Goal: Transaction & Acquisition: Purchase product/service

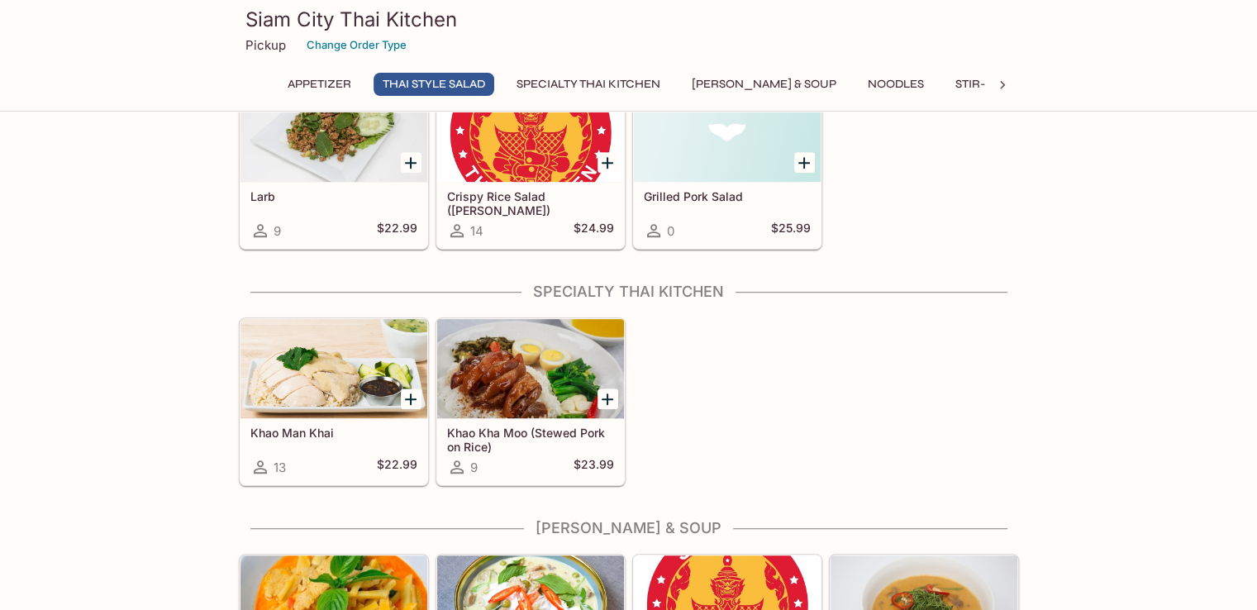
scroll to position [992, 0]
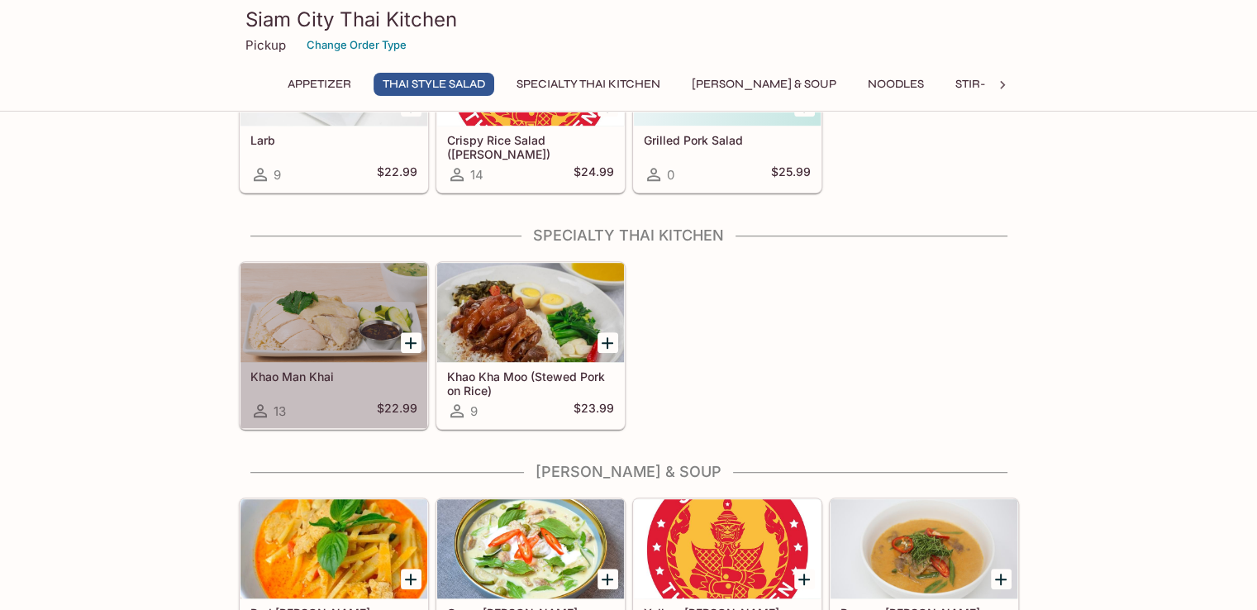
click at [283, 324] on div at bounding box center [334, 312] width 187 height 99
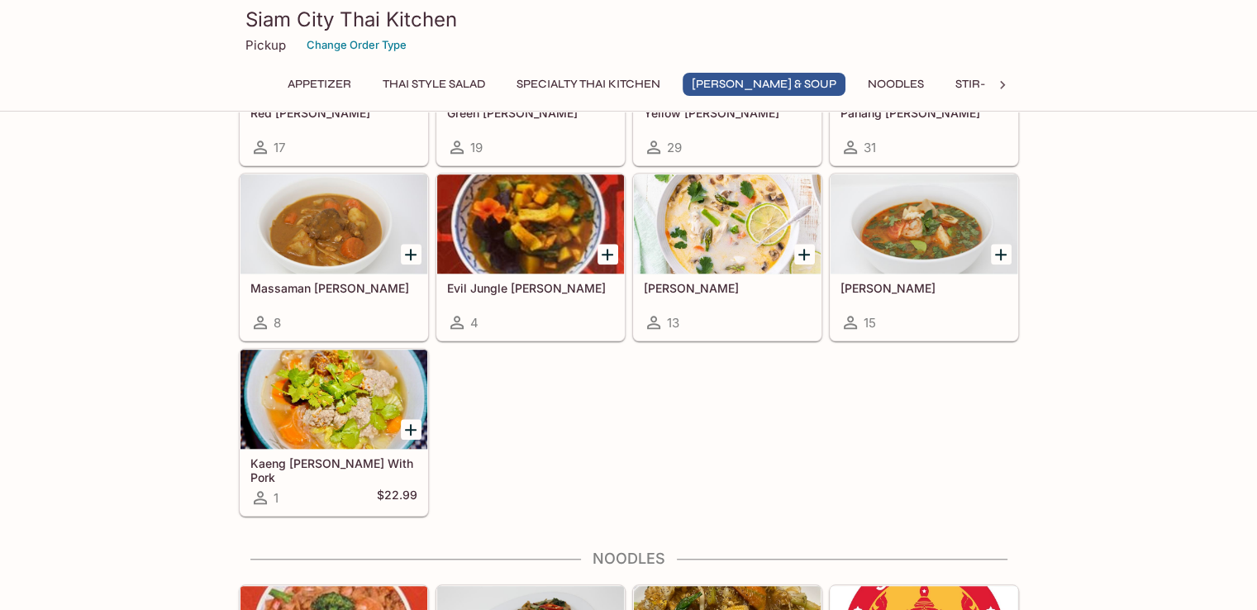
scroll to position [1415, 0]
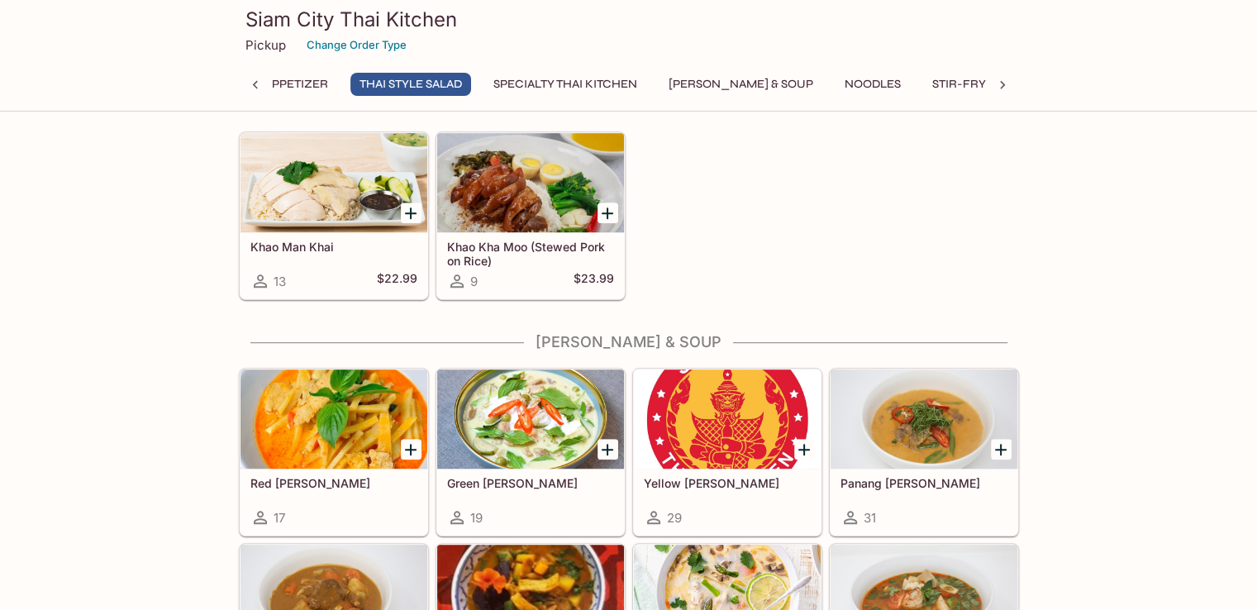
scroll to position [827, 0]
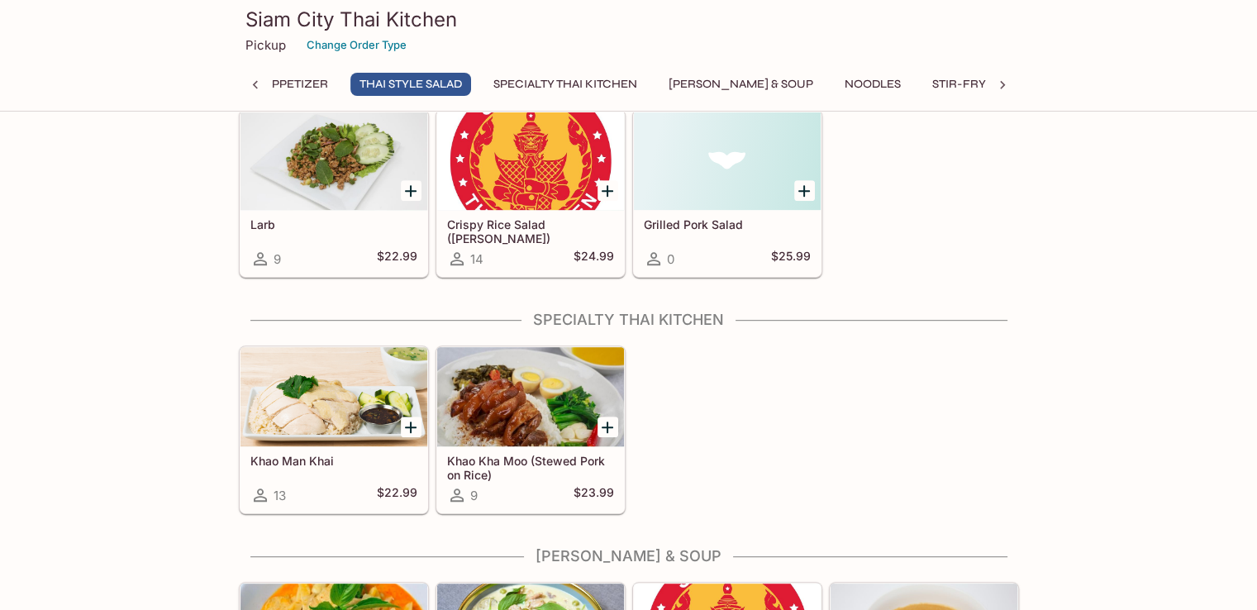
click at [304, 87] on button "Appetizer" at bounding box center [296, 84] width 82 height 23
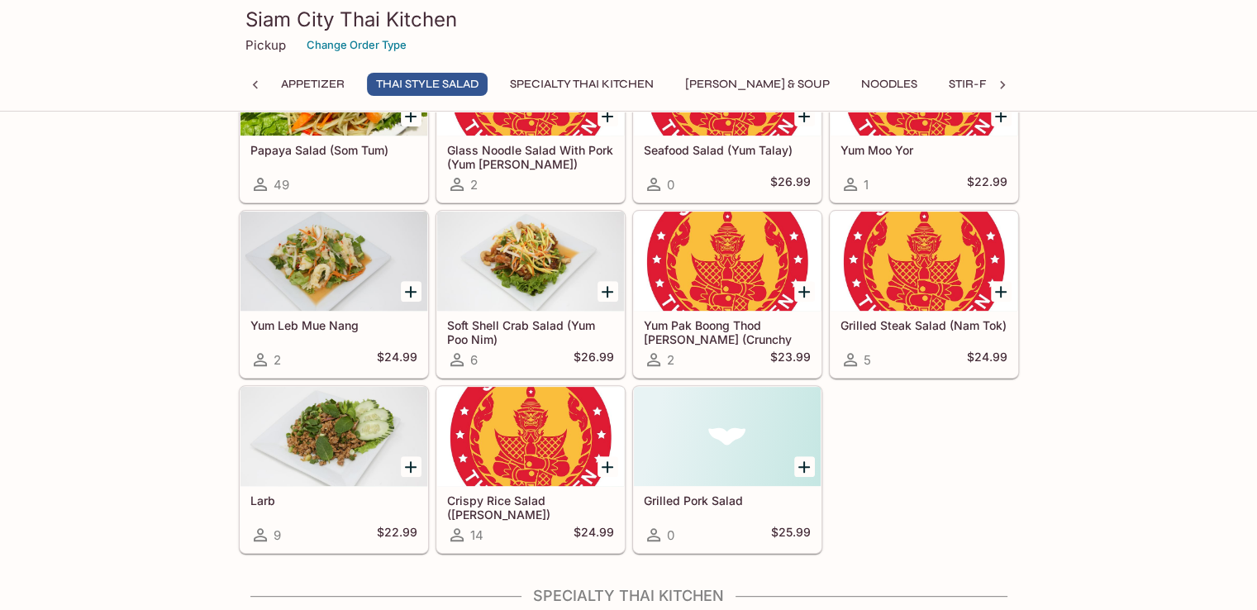
scroll to position [579, 0]
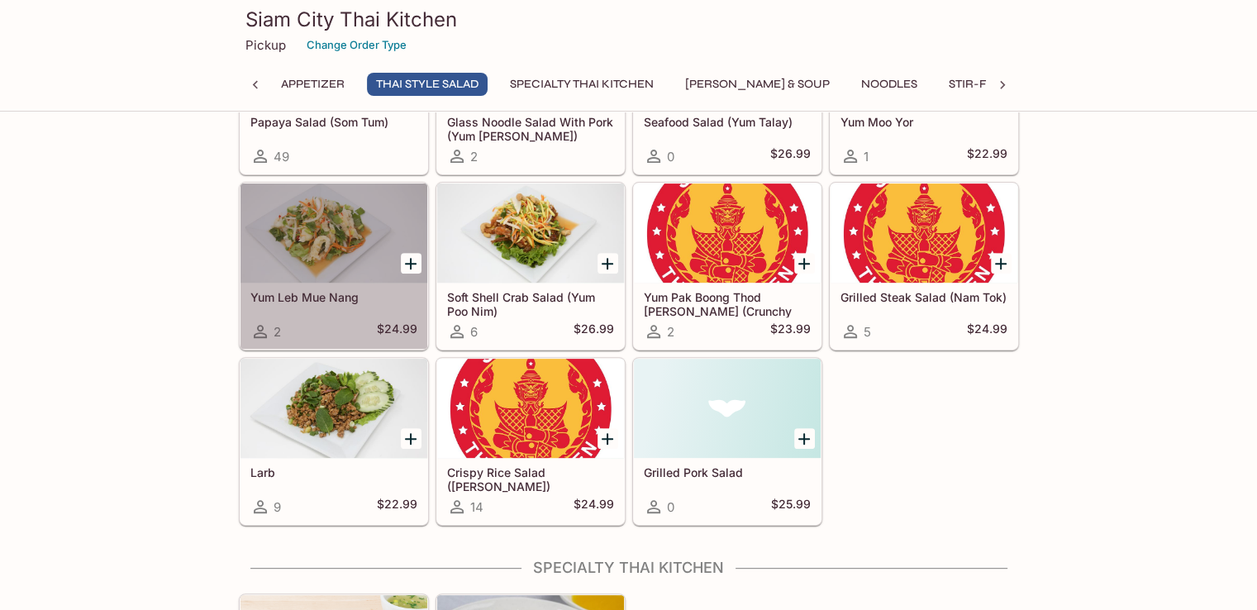
click at [366, 246] on div at bounding box center [334, 233] width 187 height 99
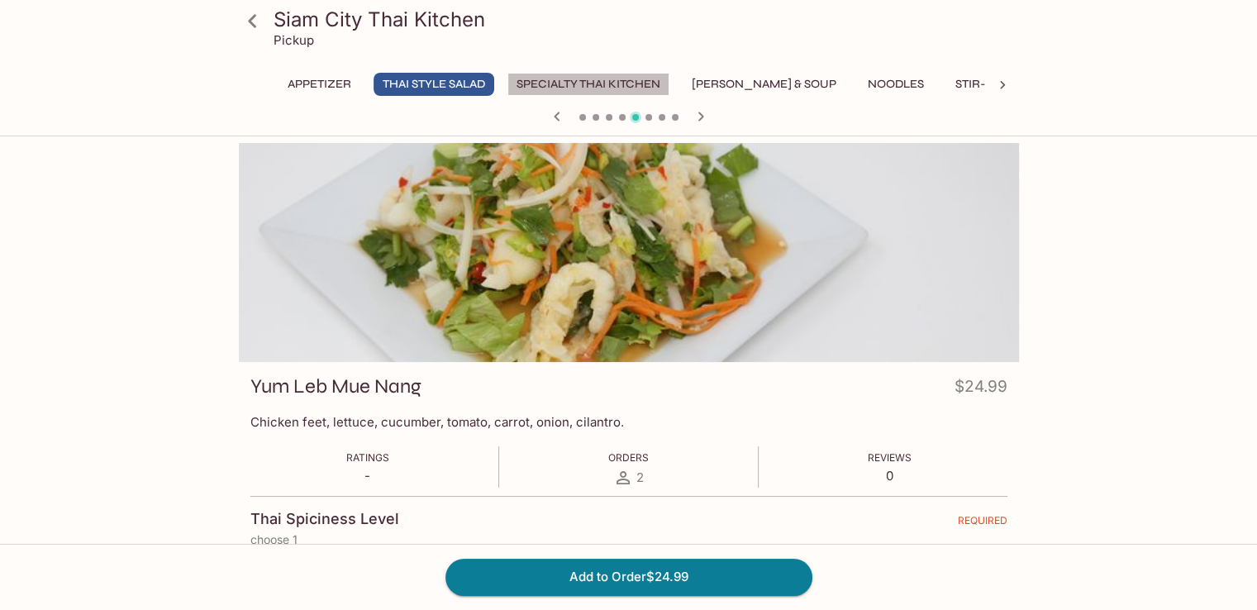
click at [619, 83] on button "Specialty Thai Kitchen" at bounding box center [589, 84] width 162 height 23
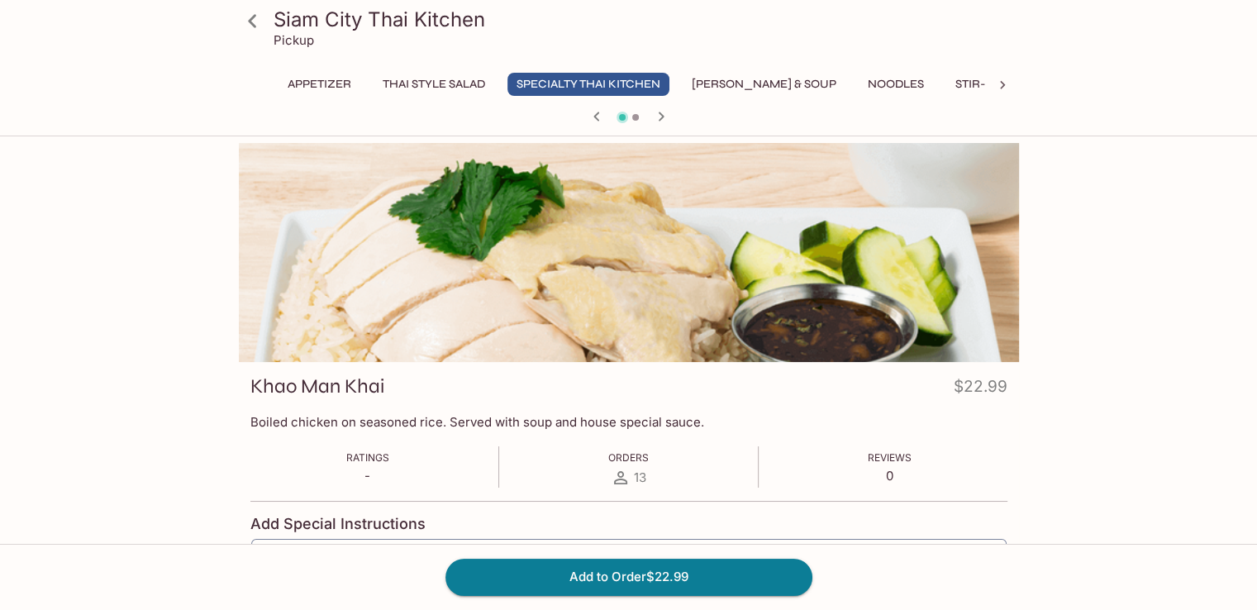
click at [256, 21] on icon at bounding box center [252, 21] width 29 height 29
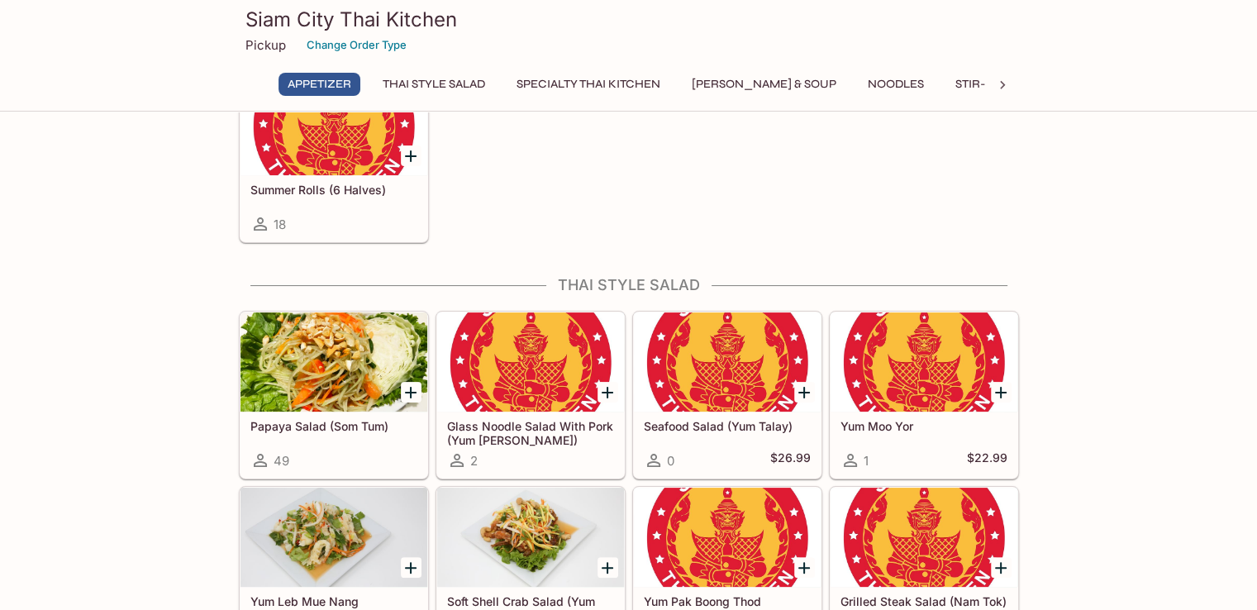
scroll to position [496, 0]
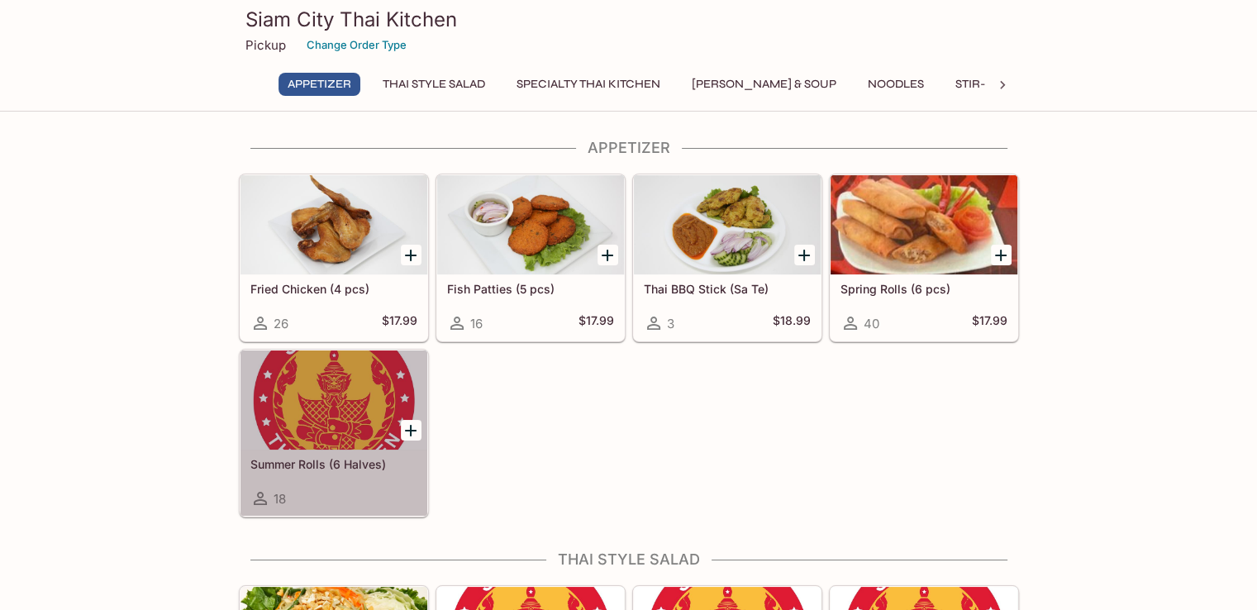
click at [322, 413] on div at bounding box center [334, 400] width 187 height 99
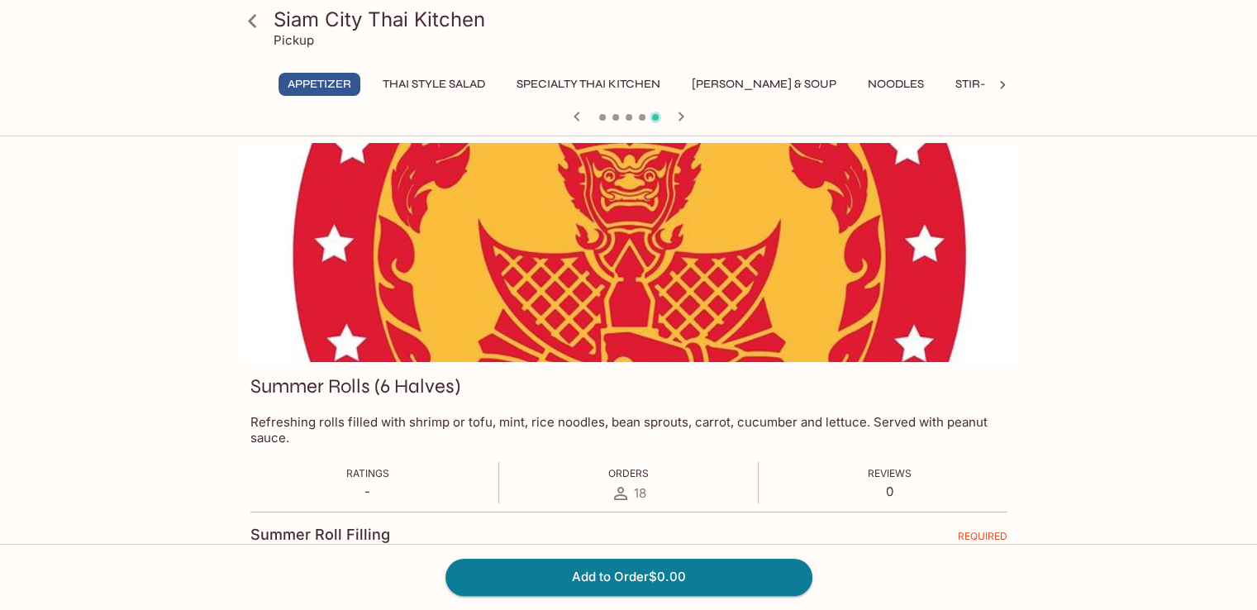
scroll to position [165, 0]
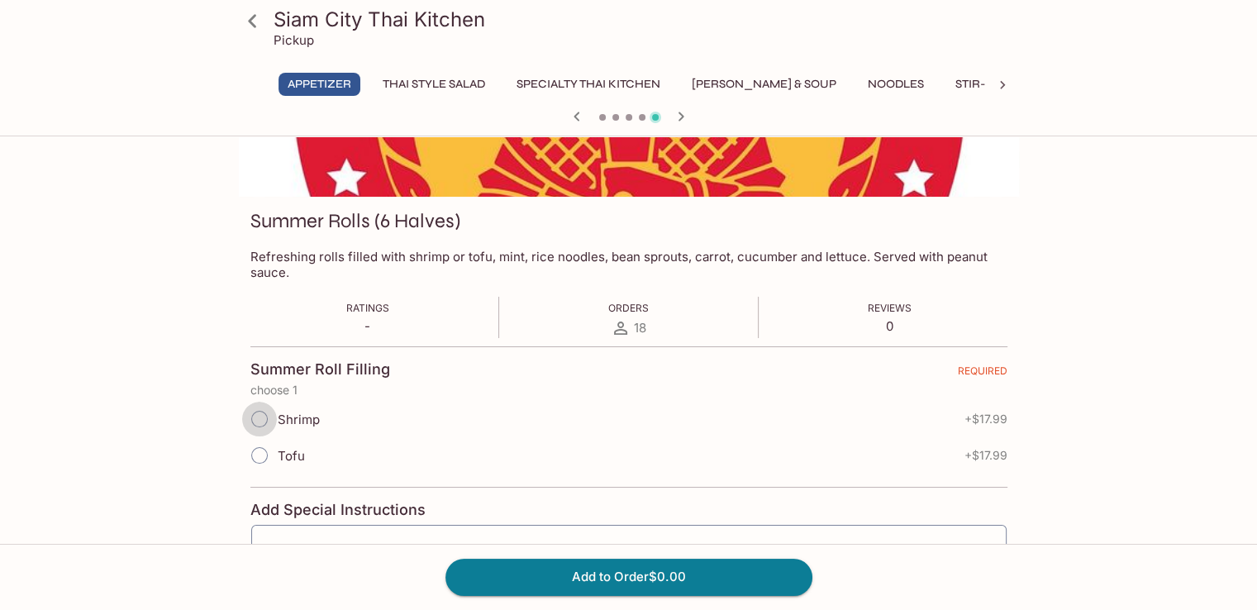
click at [258, 413] on input "Shrimp" at bounding box center [259, 419] width 35 height 35
radio input "true"
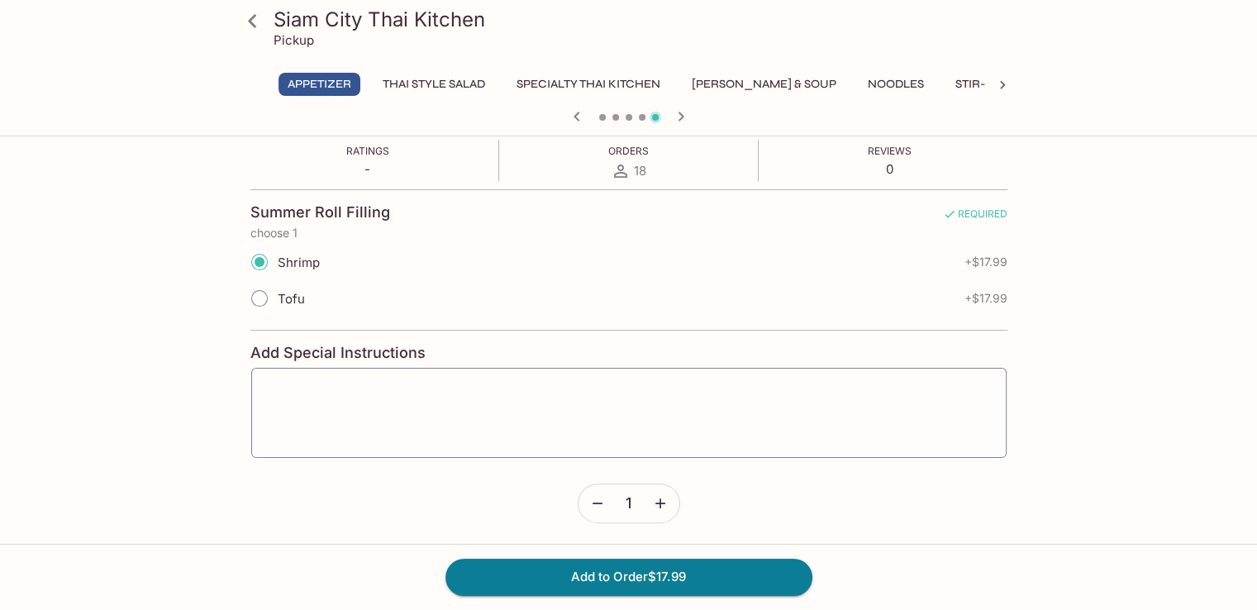
scroll to position [413, 0]
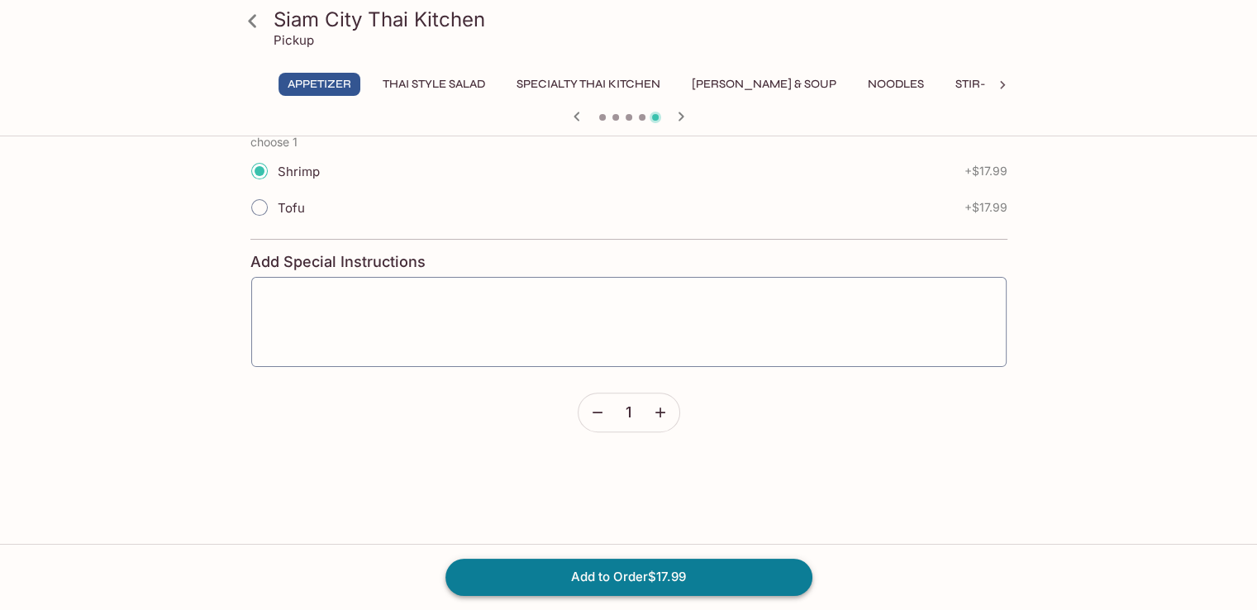
click at [667, 574] on button "Add to Order $17.99" at bounding box center [629, 577] width 367 height 36
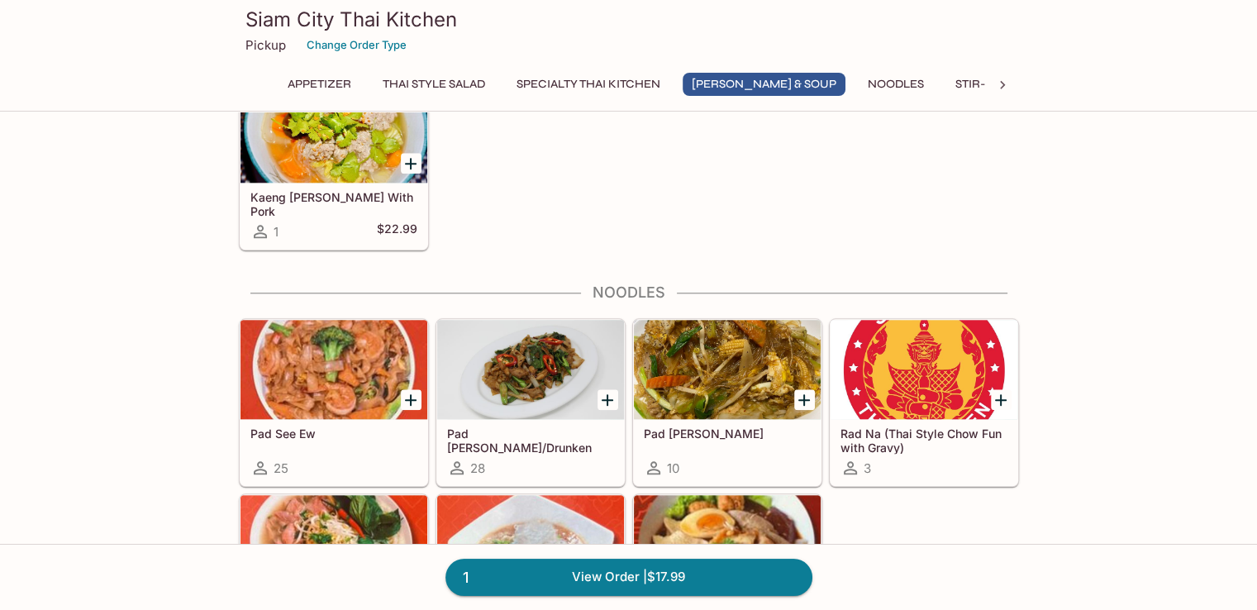
scroll to position [1819, 0]
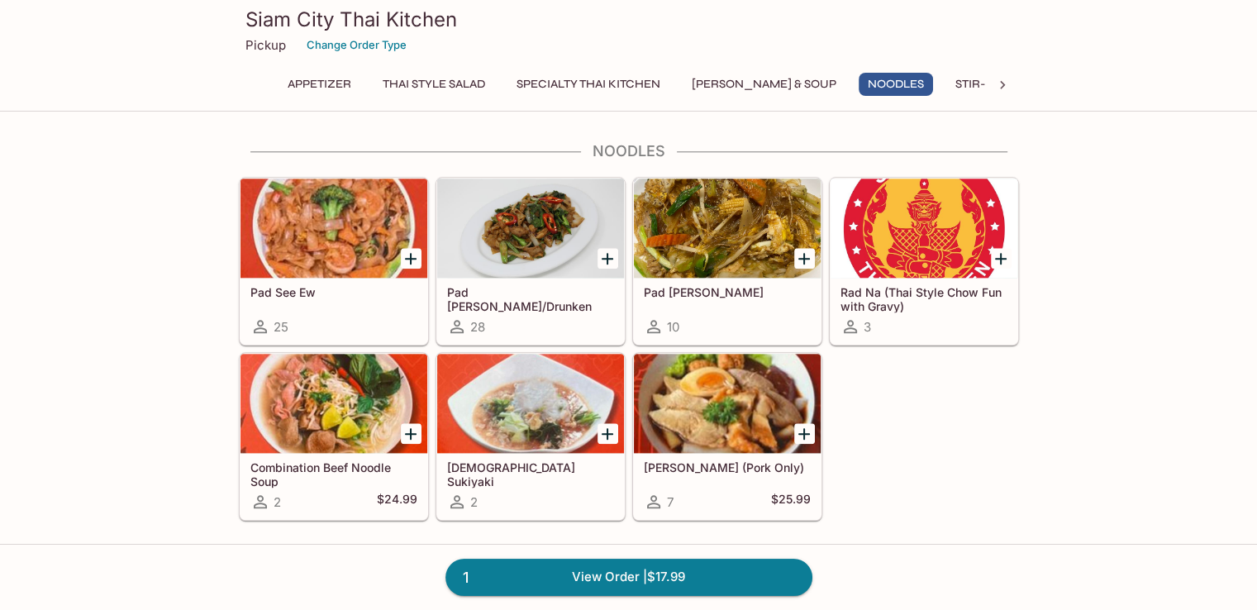
click at [701, 229] on div at bounding box center [727, 228] width 187 height 99
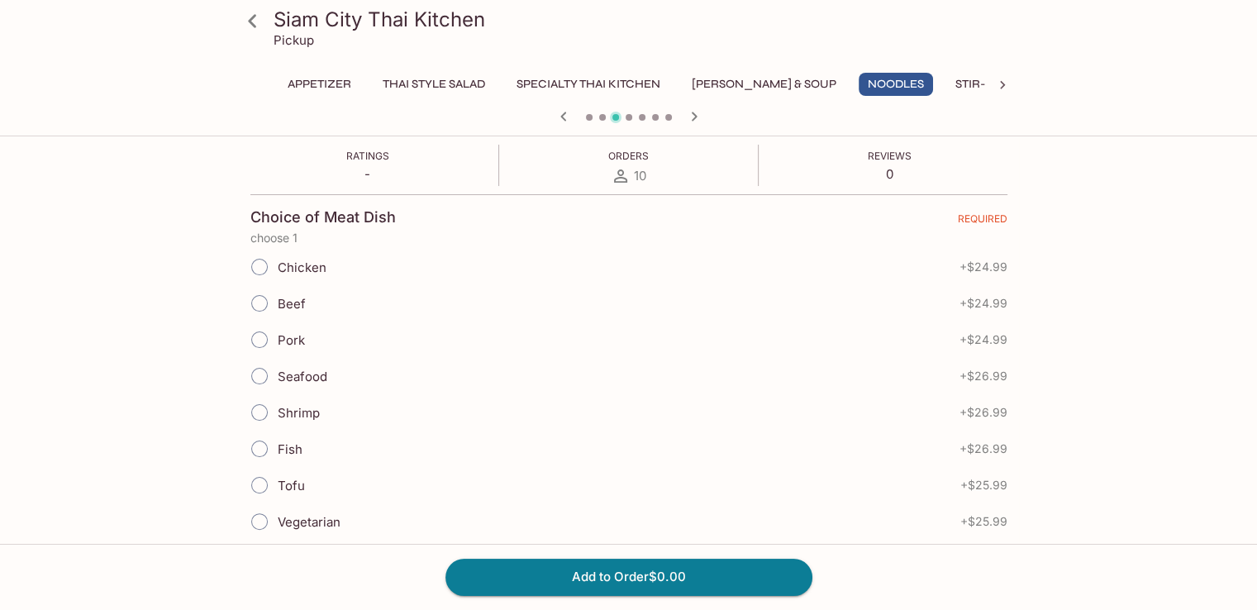
scroll to position [331, 0]
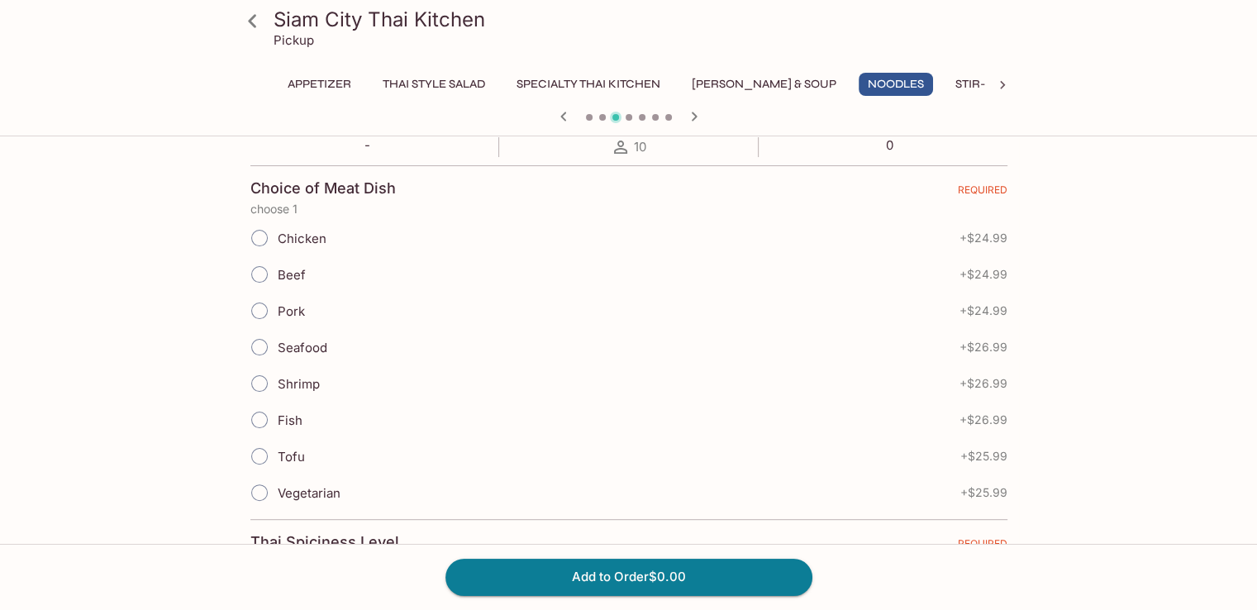
click at [256, 456] on input "Tofu" at bounding box center [259, 456] width 35 height 35
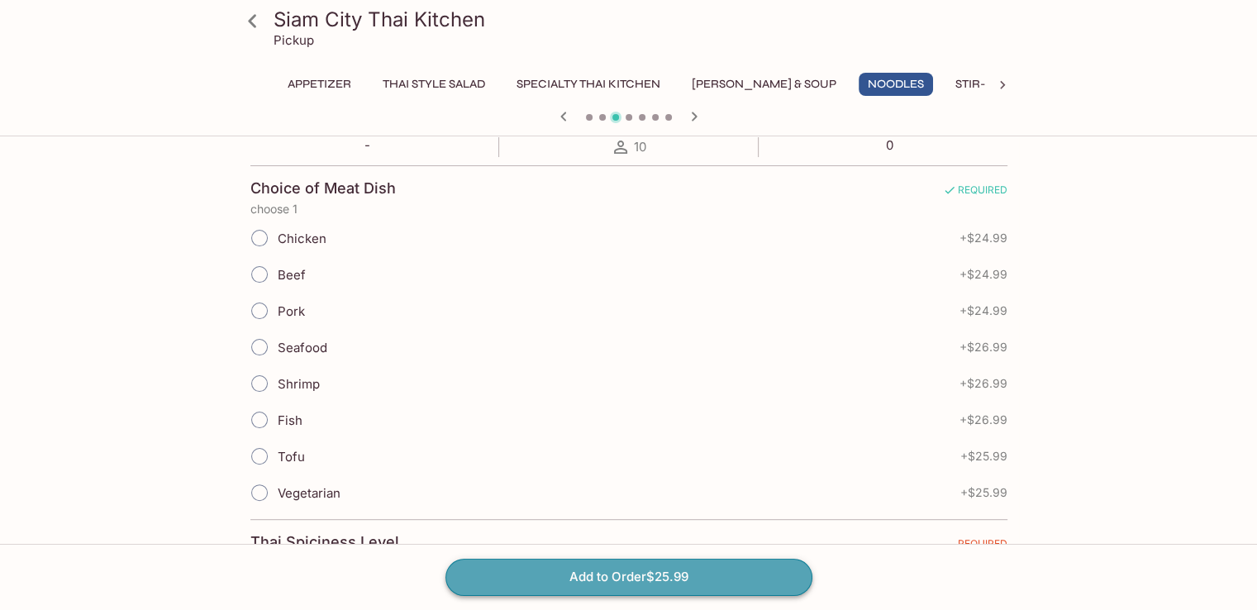
click at [708, 573] on button "Add to Order $25.99" at bounding box center [629, 577] width 367 height 36
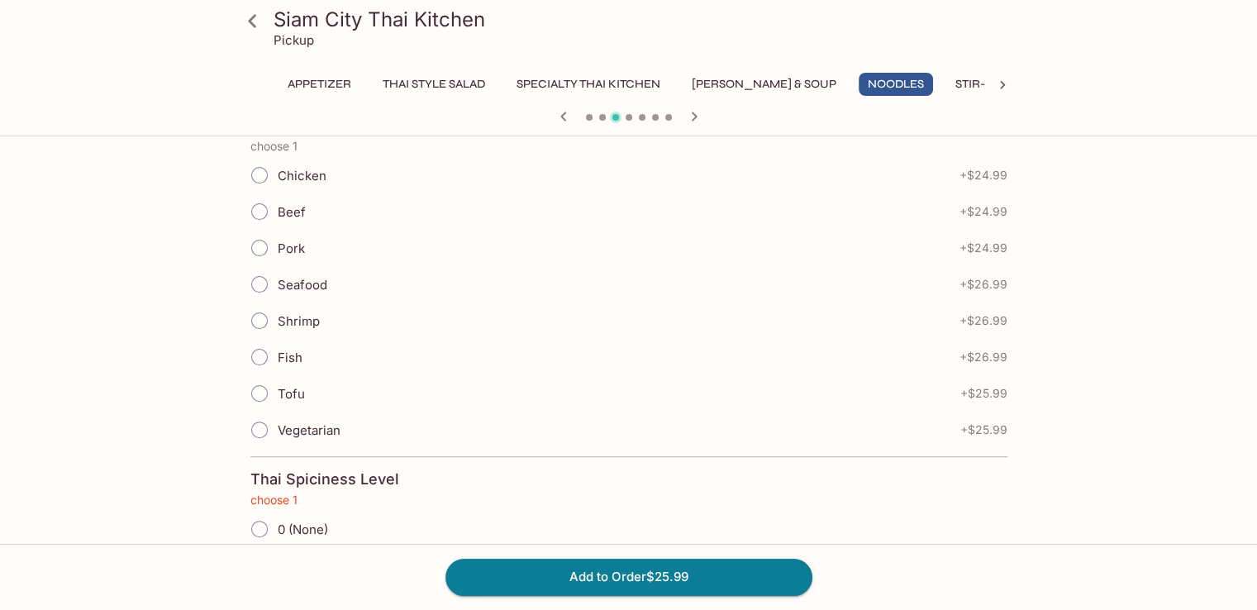
scroll to position [498, 0]
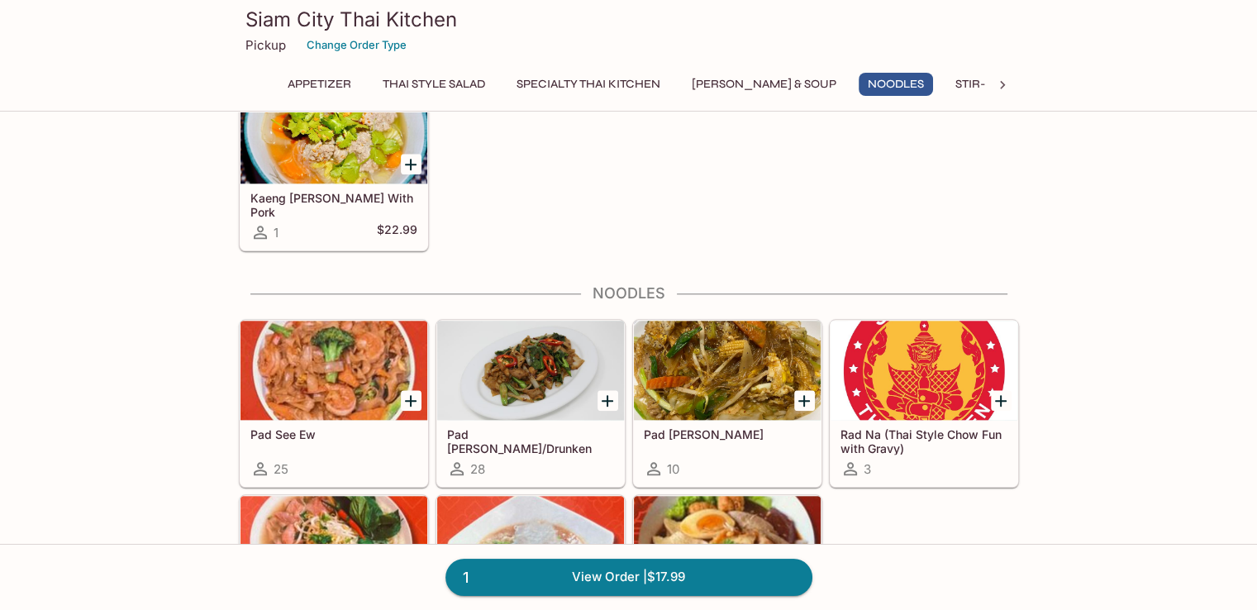
scroll to position [1819, 0]
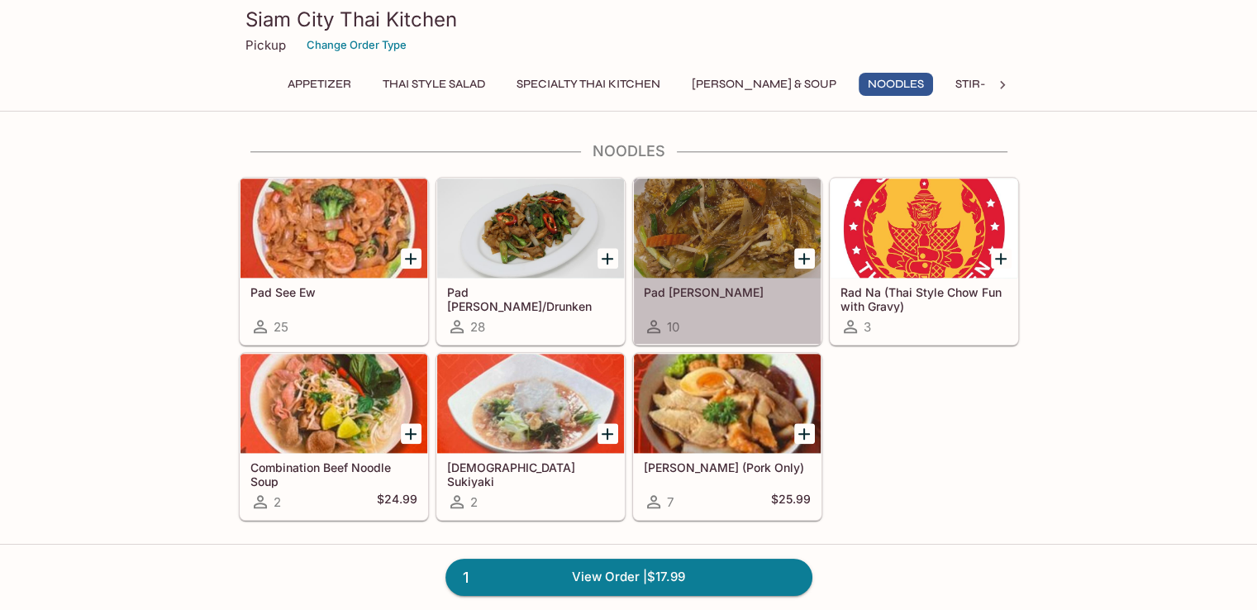
click at [737, 241] on div at bounding box center [727, 228] width 187 height 99
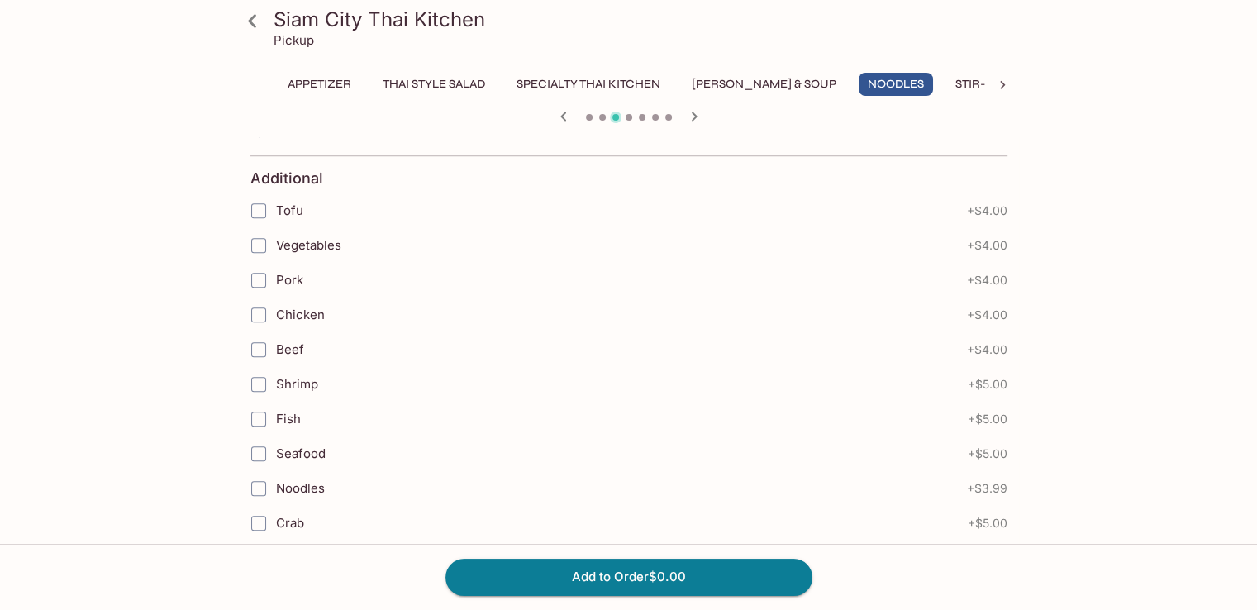
scroll to position [1194, 0]
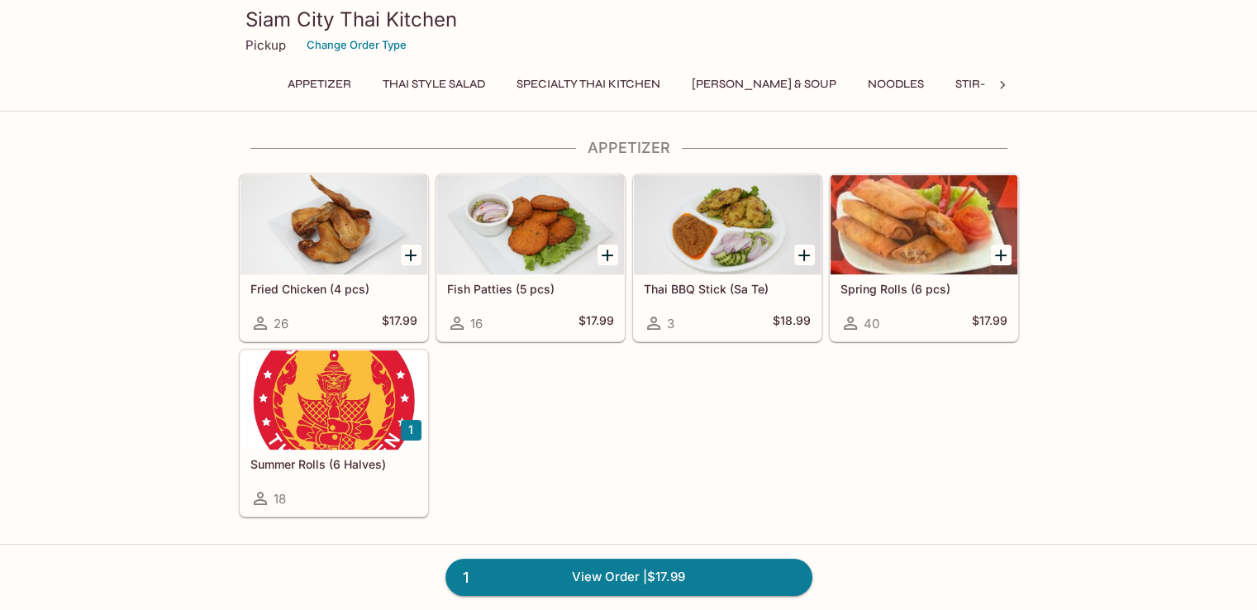
click at [331, 411] on div at bounding box center [334, 400] width 187 height 99
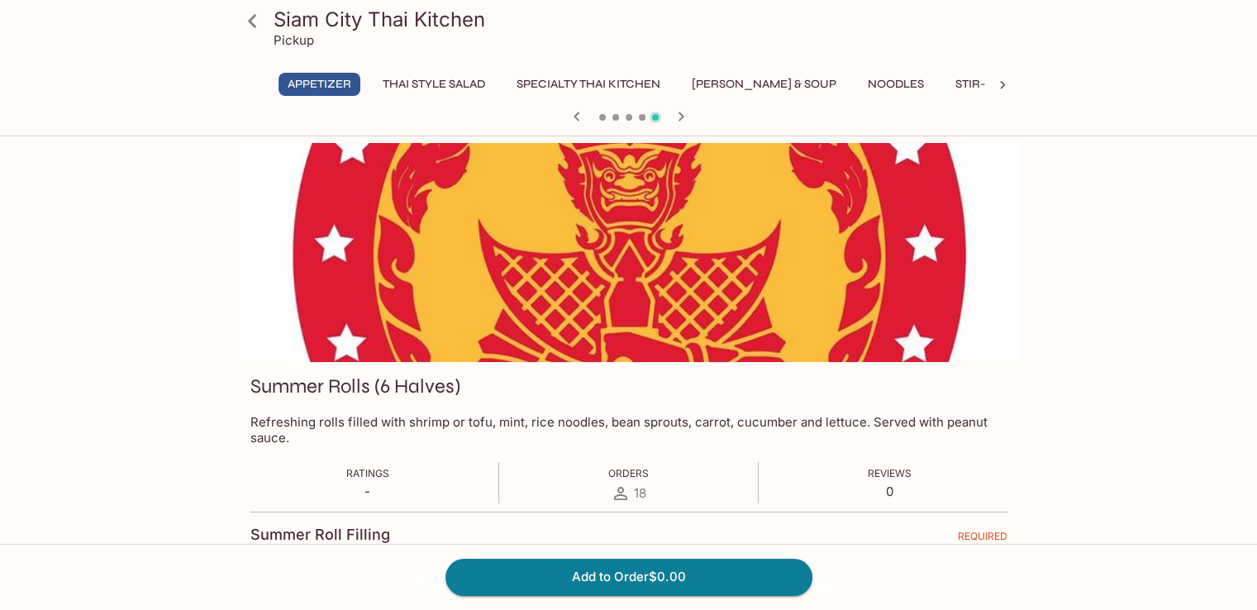
click at [418, 85] on button "Thai Style Salad" at bounding box center [434, 84] width 121 height 23
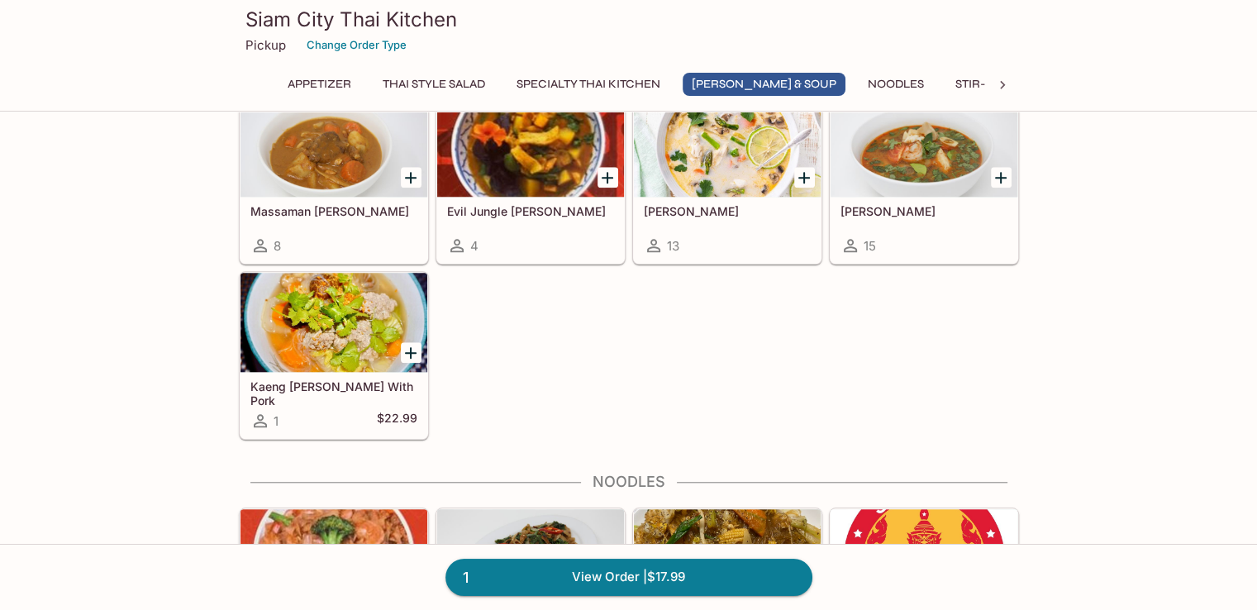
scroll to position [1819, 0]
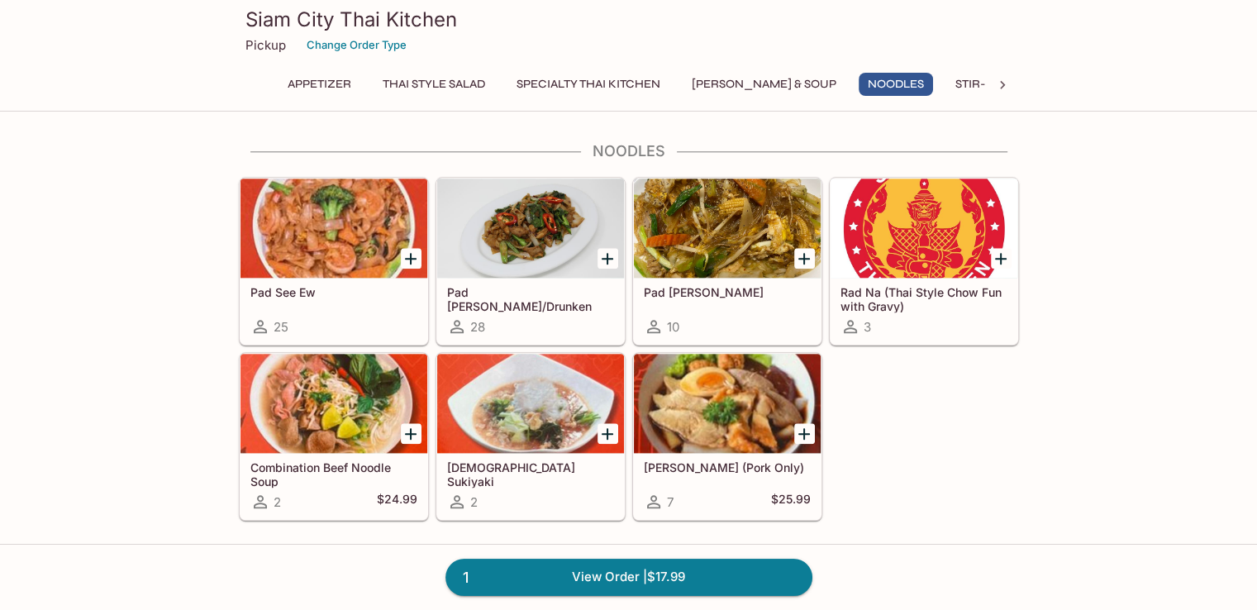
click at [732, 216] on div at bounding box center [727, 228] width 187 height 99
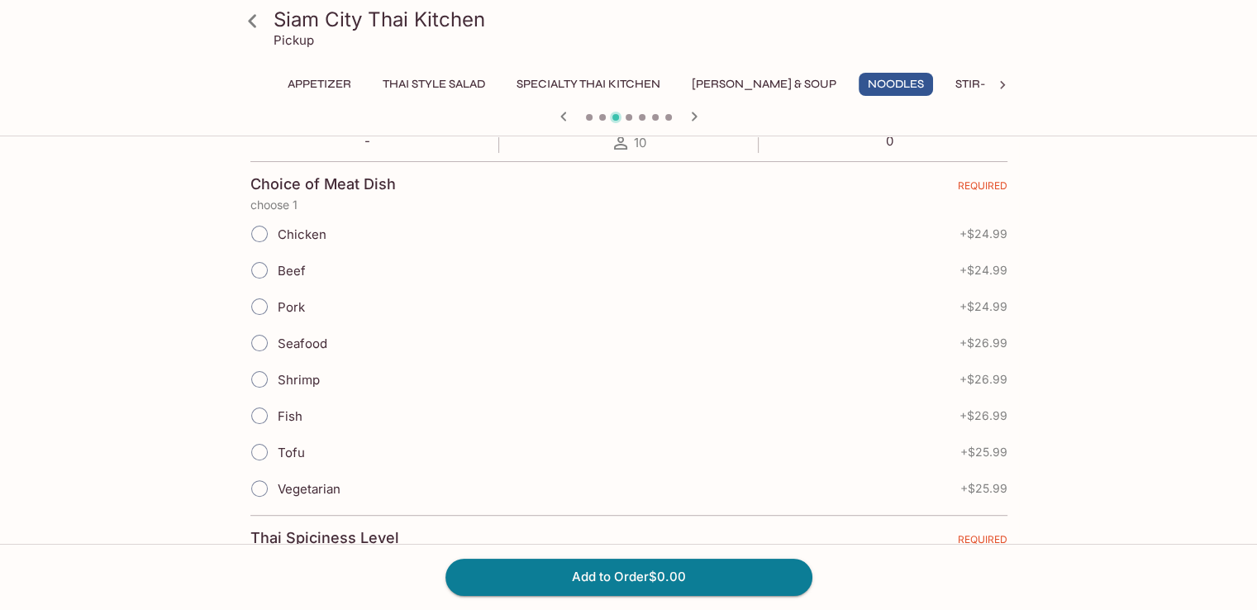
scroll to position [331, 0]
click at [655, 150] on div "Ratings - Orders 10 Reviews 0" at bounding box center [628, 136] width 757 height 41
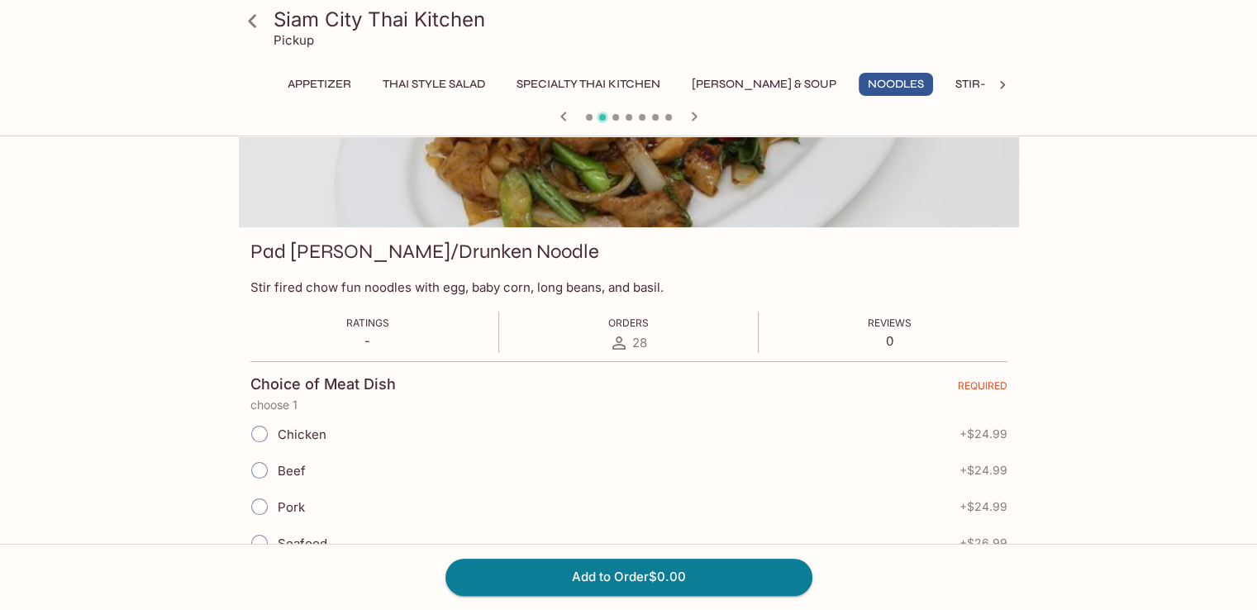
scroll to position [0, 0]
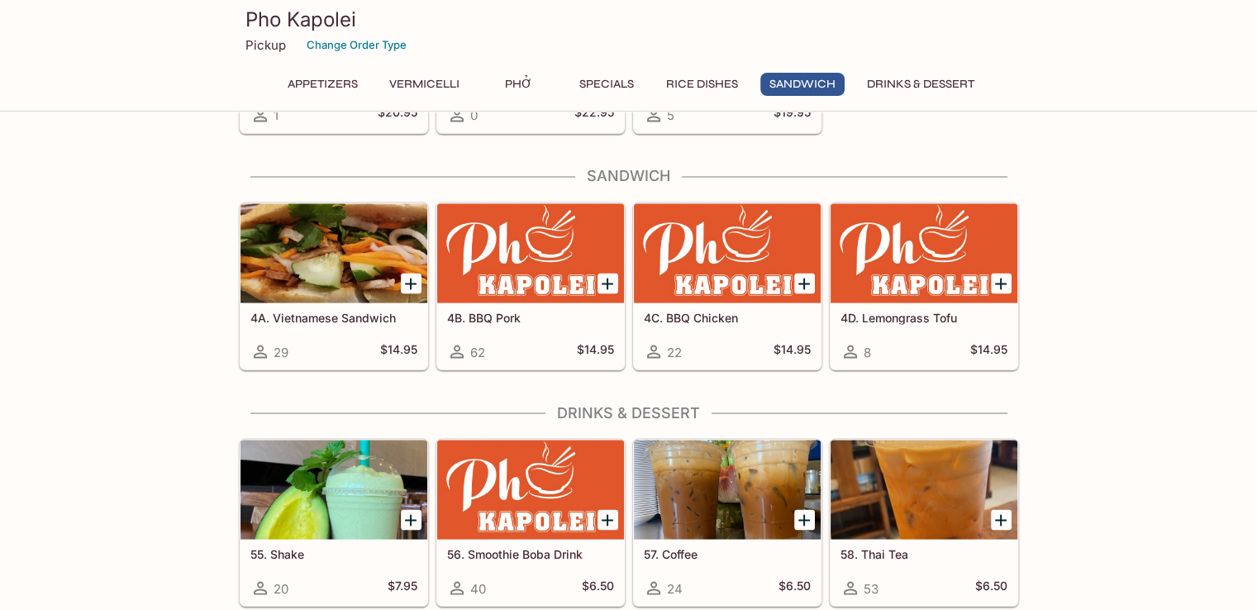
scroll to position [2828, 0]
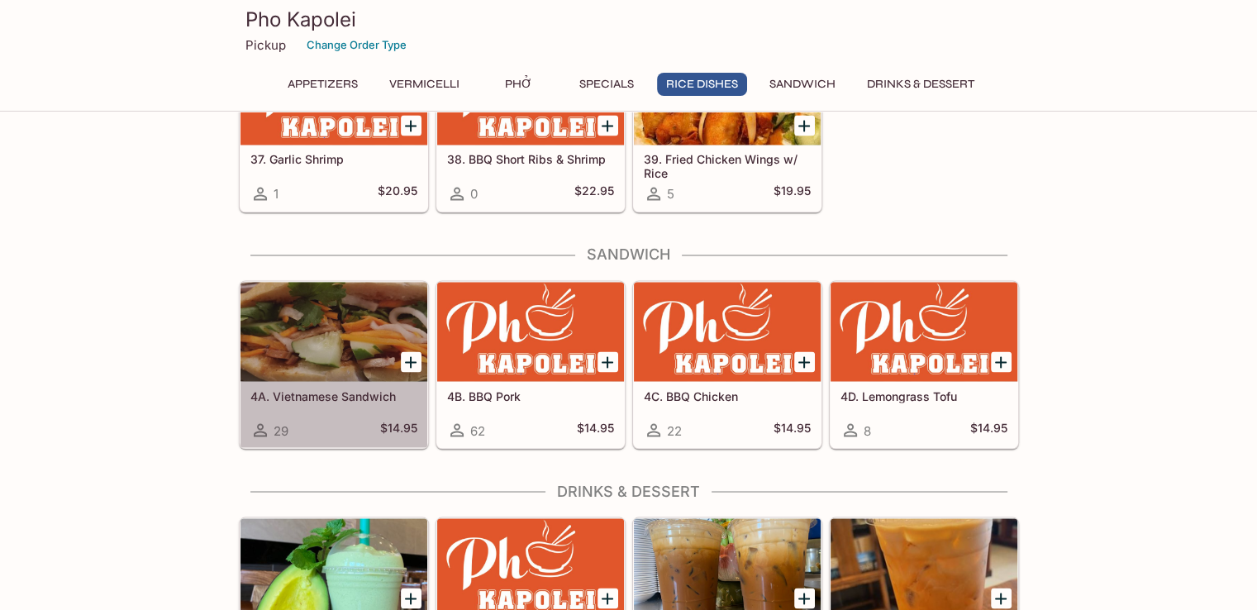
click at [325, 296] on div at bounding box center [334, 331] width 187 height 99
